Goal: Book appointment/travel/reservation

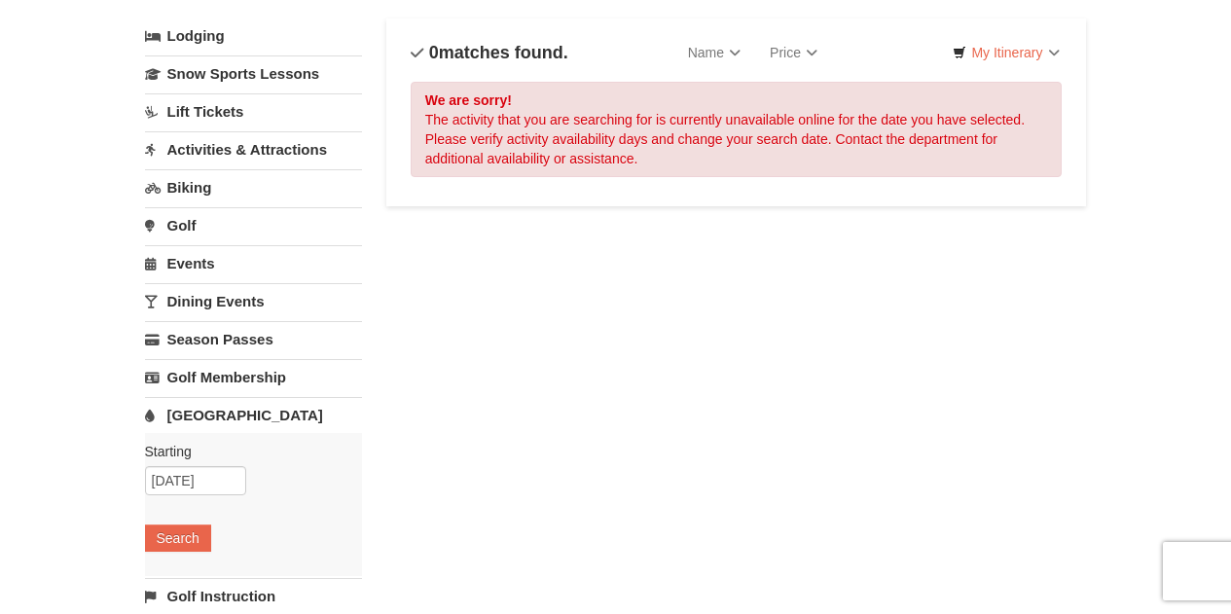
scroll to position [114, 0]
click at [192, 530] on button "Search" at bounding box center [178, 536] width 66 height 27
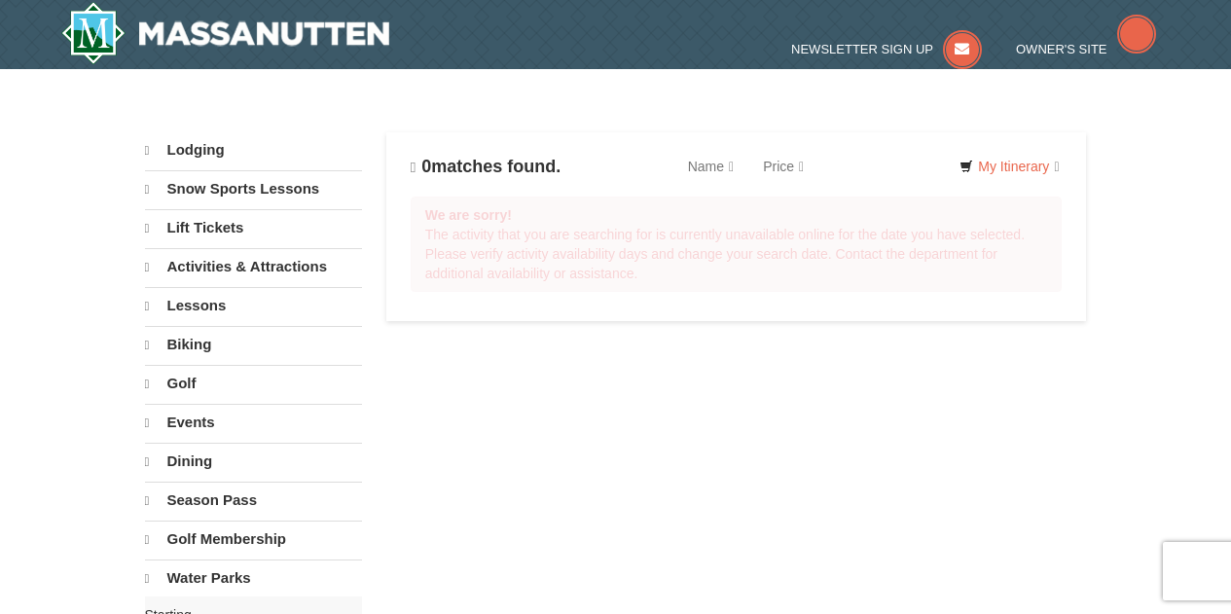
select select "9"
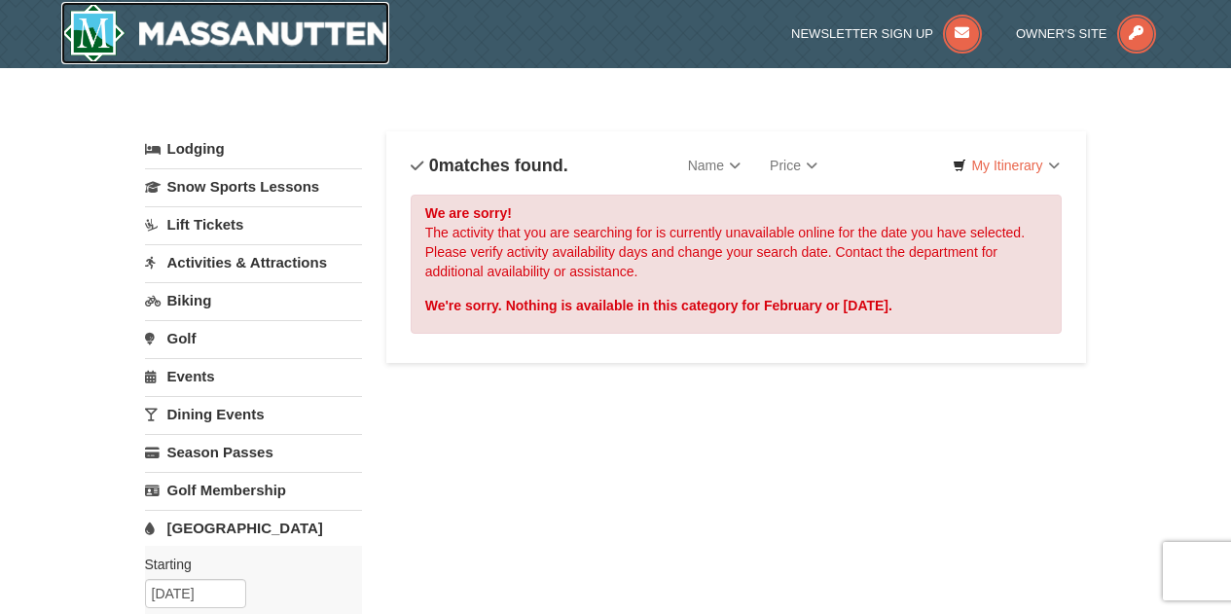
click at [259, 21] on img at bounding box center [225, 33] width 329 height 62
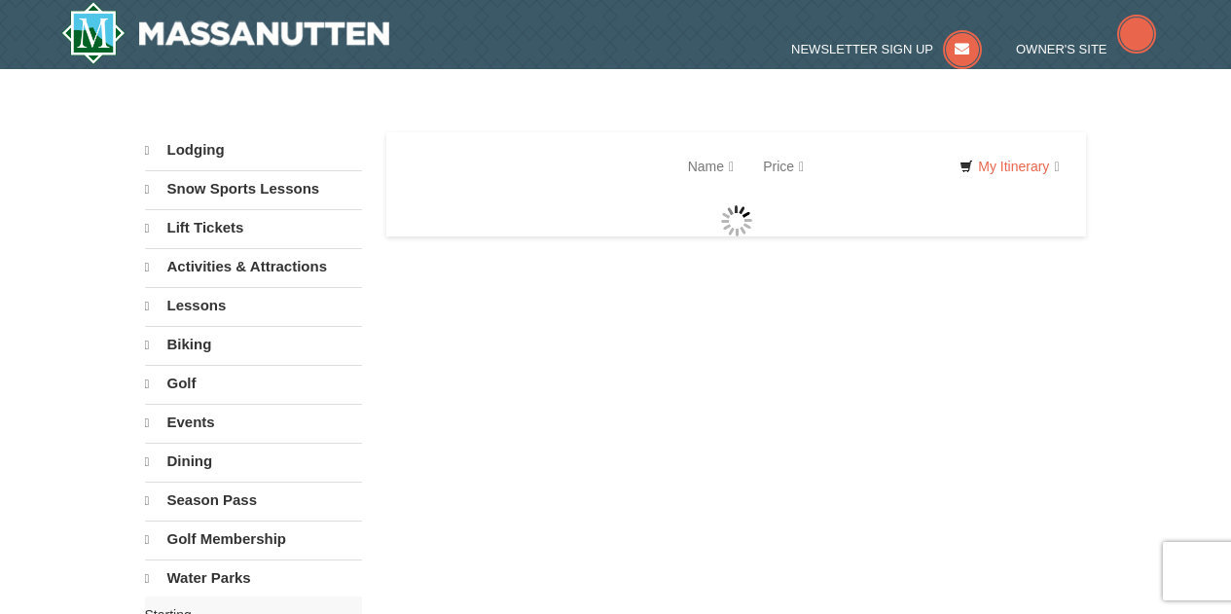
select select "9"
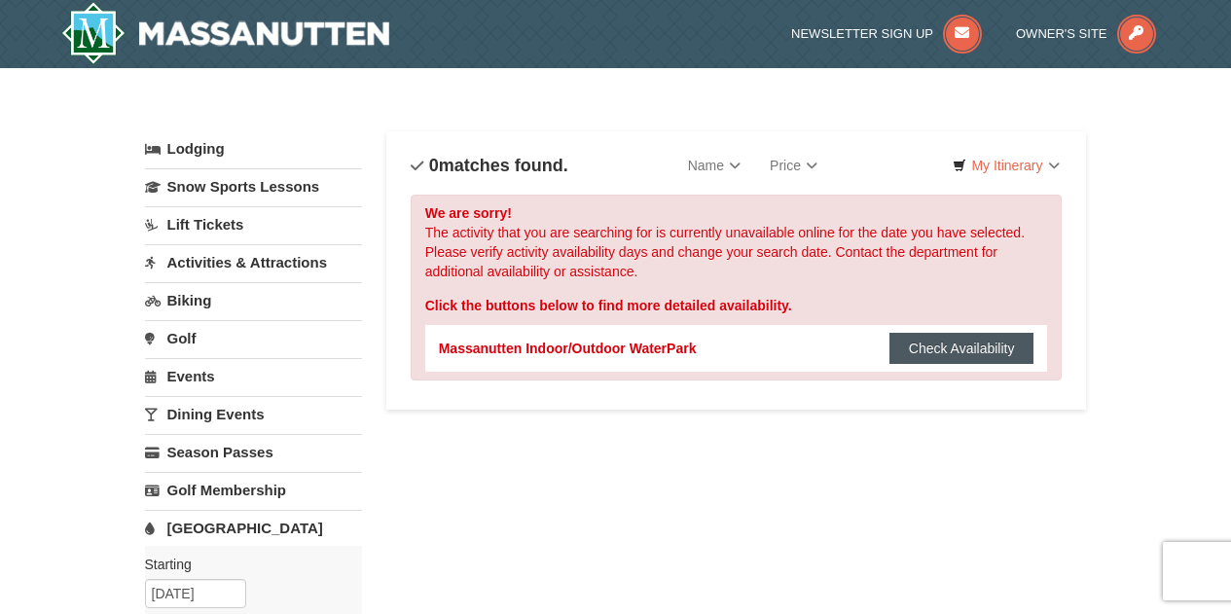
click at [963, 334] on button "Check Availability" at bounding box center [961, 348] width 145 height 31
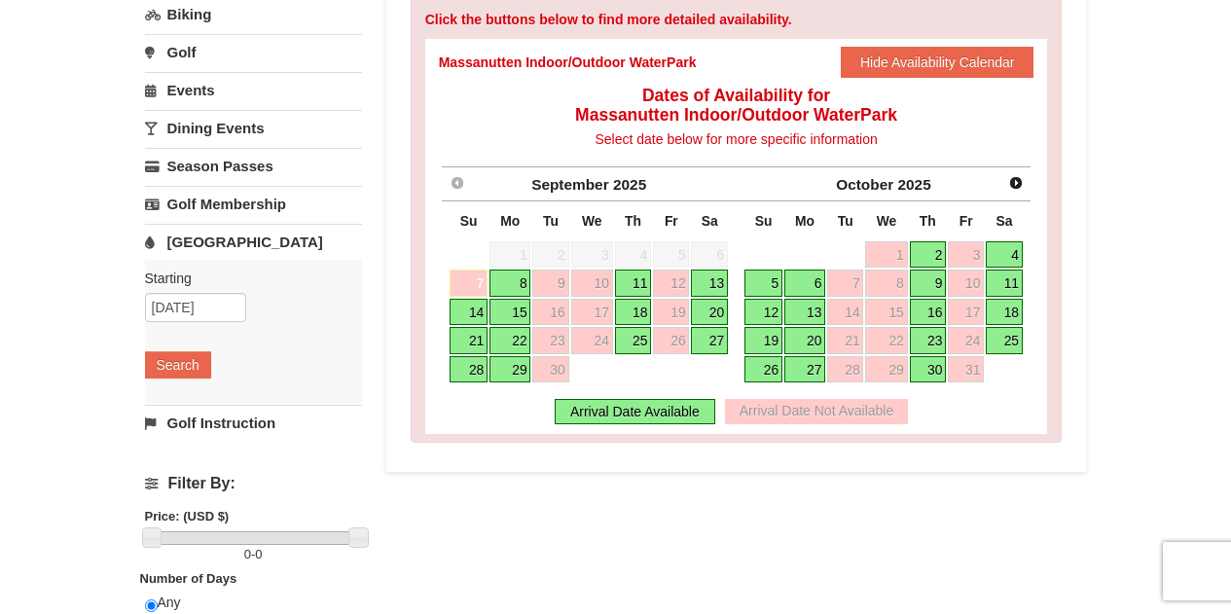
scroll to position [287, 0]
click at [1022, 186] on span "Next" at bounding box center [1016, 182] width 16 height 16
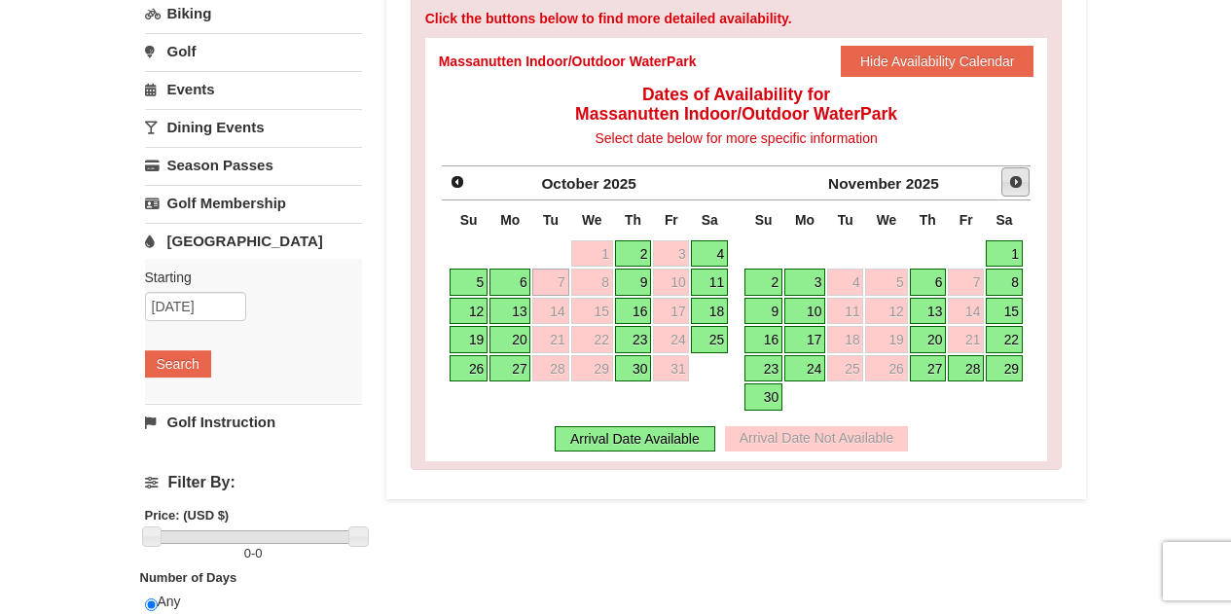
click at [1022, 186] on span "Next" at bounding box center [1016, 182] width 16 height 16
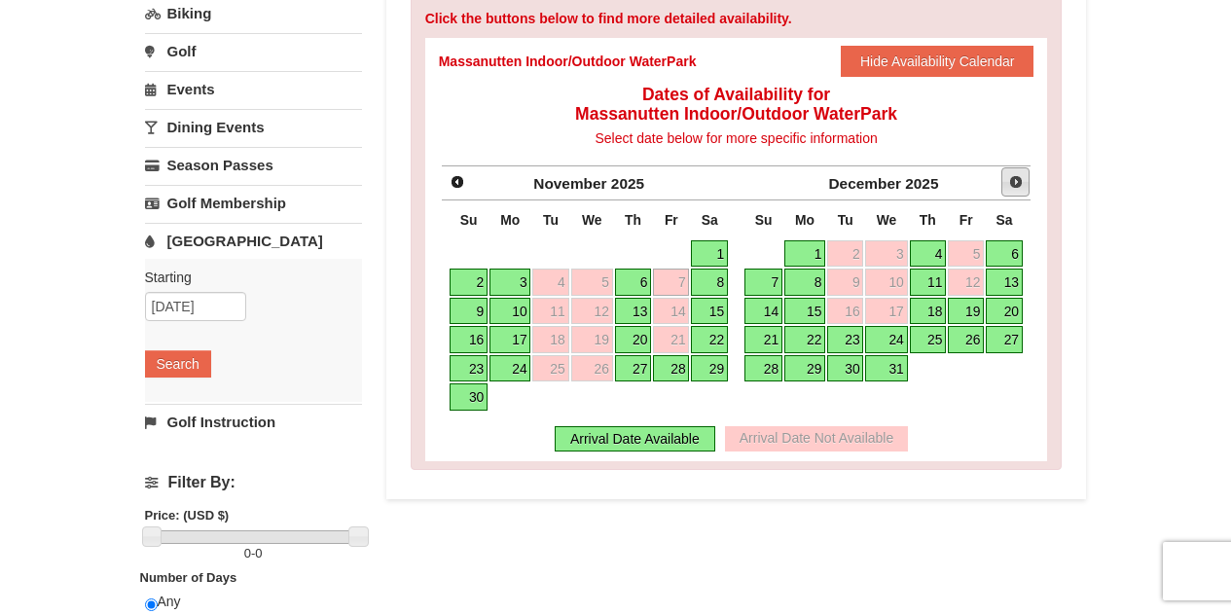
click at [1022, 186] on span "Next" at bounding box center [1016, 182] width 16 height 16
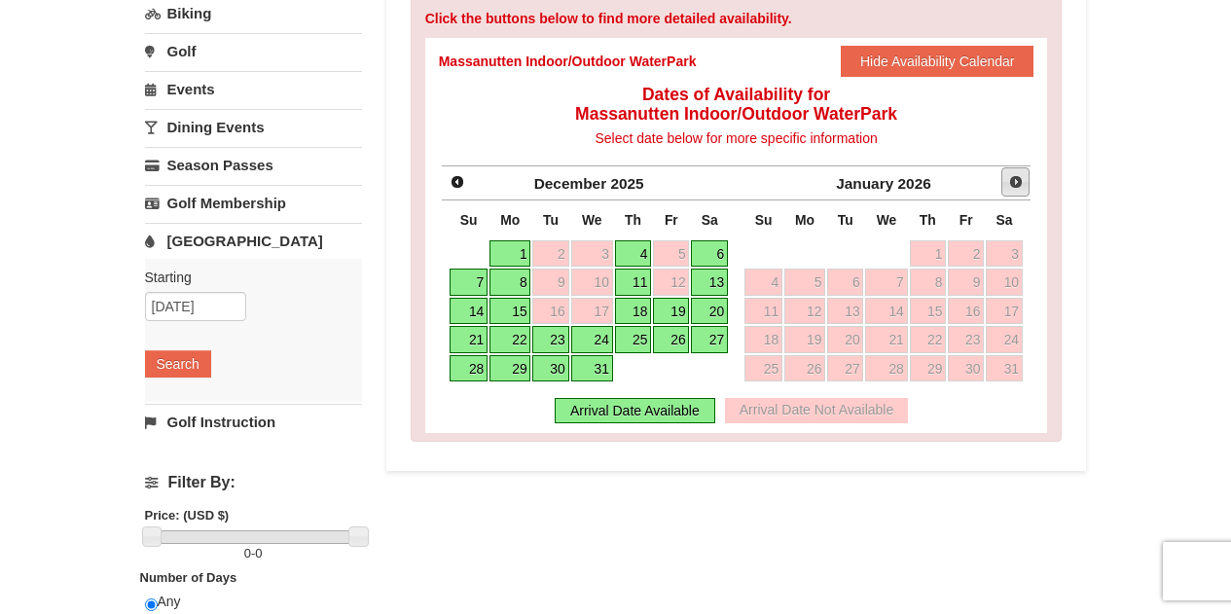
click at [1022, 186] on span "Next" at bounding box center [1016, 182] width 16 height 16
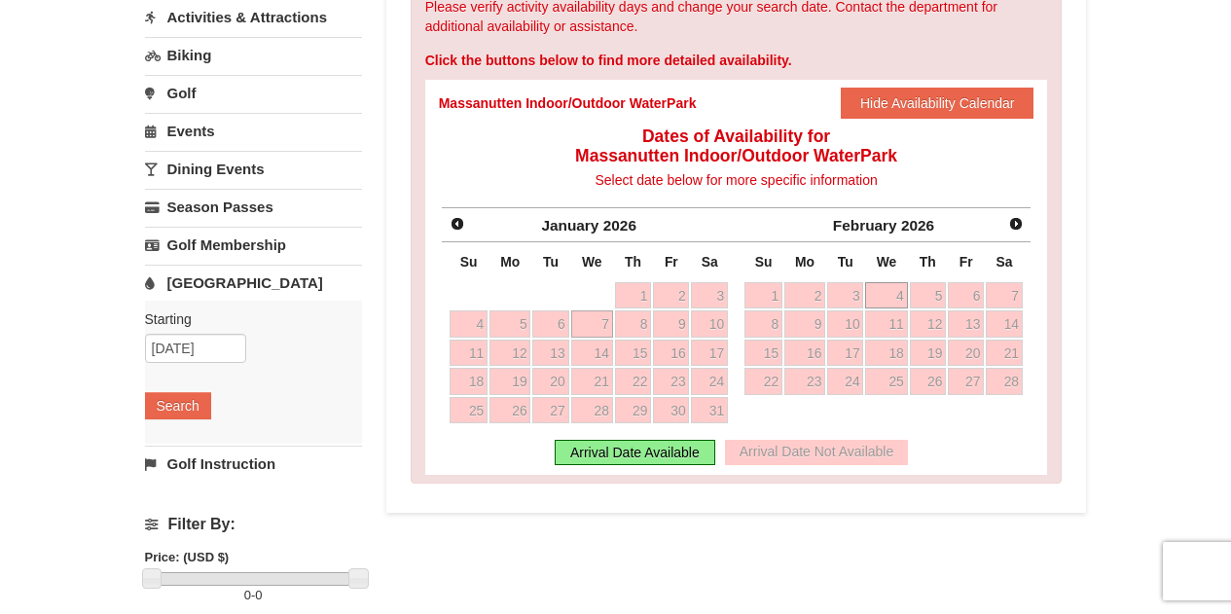
scroll to position [244, 0]
click at [1006, 356] on link "21" at bounding box center [1004, 354] width 37 height 27
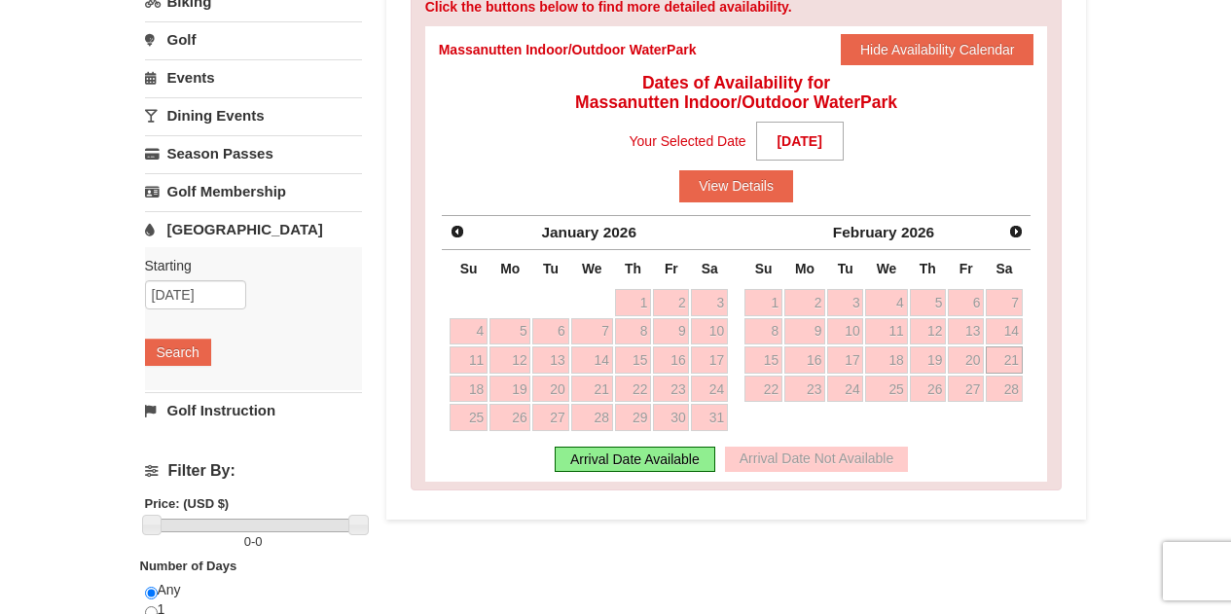
scroll to position [300, 0]
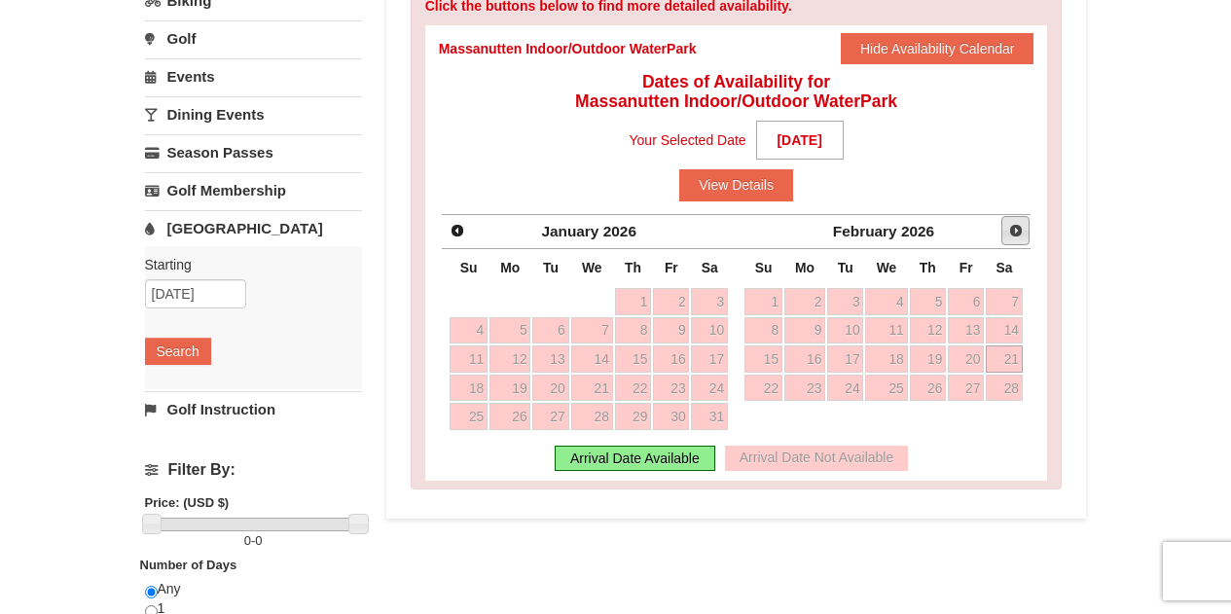
click at [1013, 234] on span "Next" at bounding box center [1016, 231] width 16 height 16
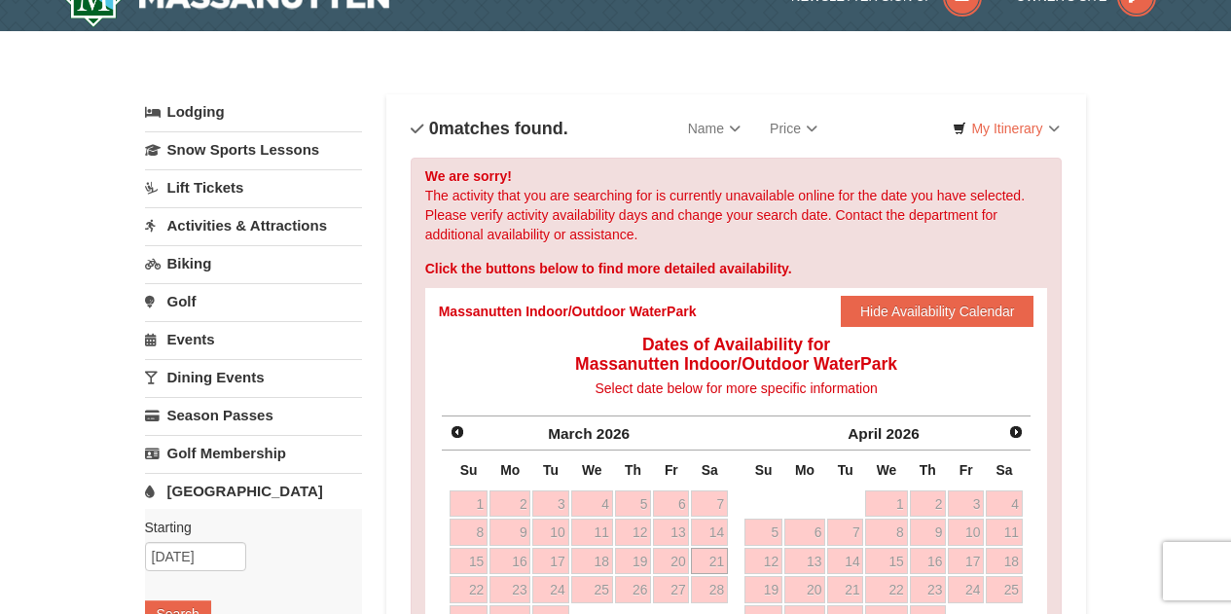
scroll to position [0, 0]
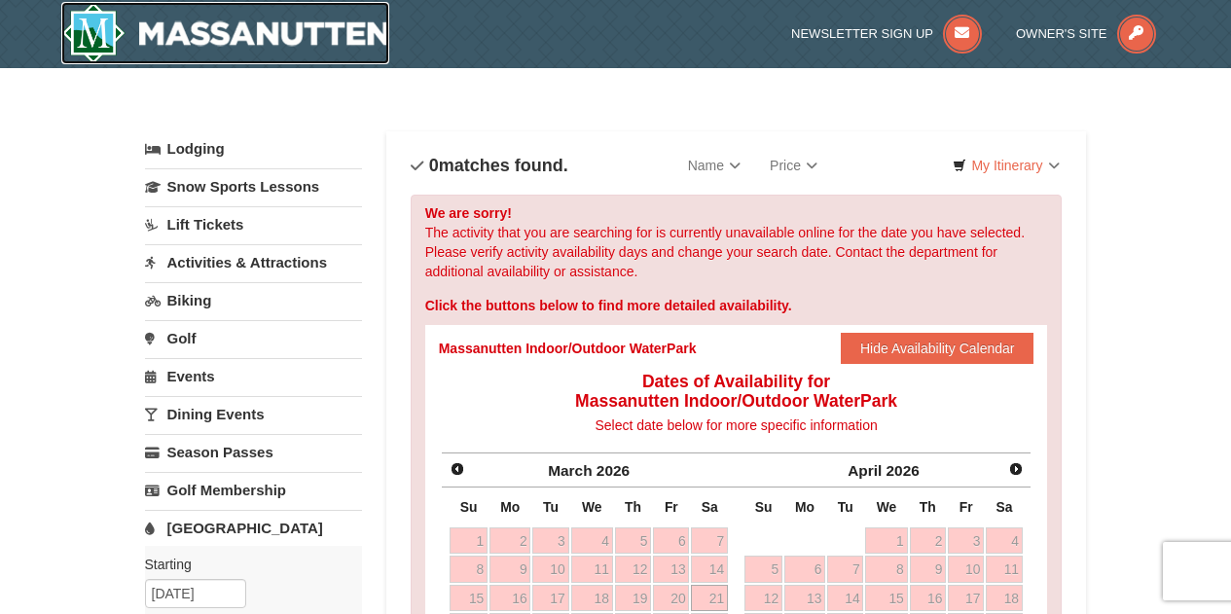
click at [283, 38] on img at bounding box center [225, 33] width 329 height 62
